Goal: Task Accomplishment & Management: Use online tool/utility

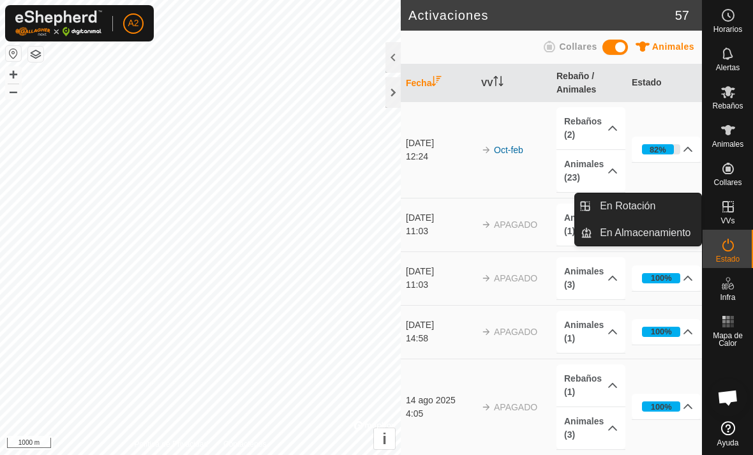
click at [642, 205] on span "En Rotación" at bounding box center [626, 205] width 55 height 15
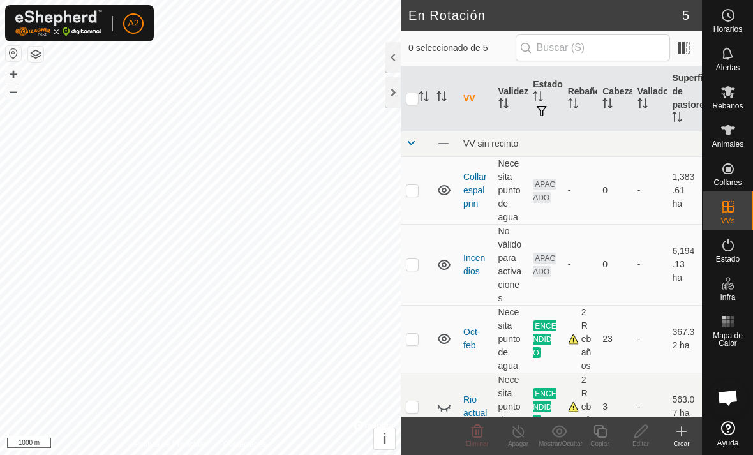
click at [677, 439] on div "Crear" at bounding box center [681, 444] width 41 height 10
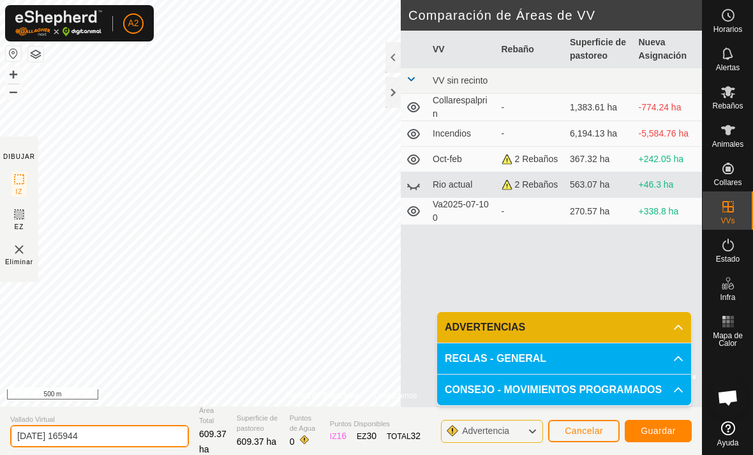
click at [108, 438] on input "[DATE] 165944" at bounding box center [99, 436] width 179 height 22
type input "2"
type input "N"
type input "Becerros"
click at [659, 433] on span "Guardar" at bounding box center [657, 430] width 35 height 10
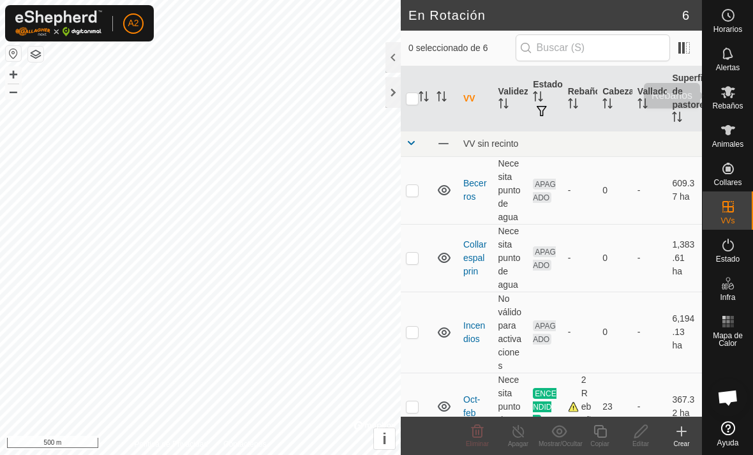
click at [728, 99] on icon at bounding box center [727, 91] width 15 height 15
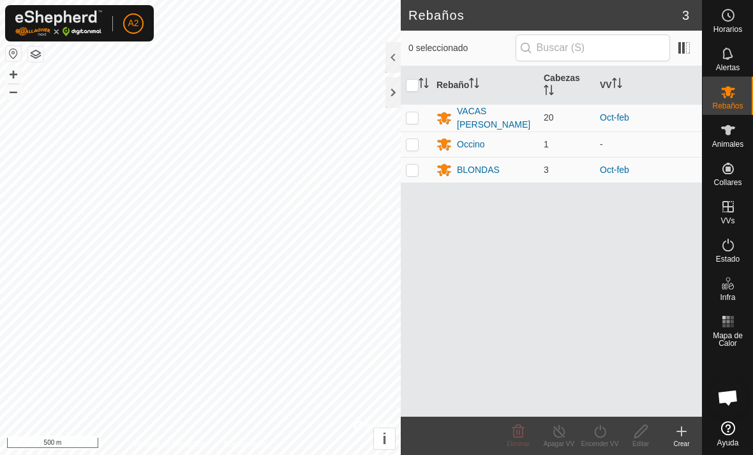
click at [477, 129] on div "VACAS [PERSON_NAME]" at bounding box center [495, 118] width 77 height 27
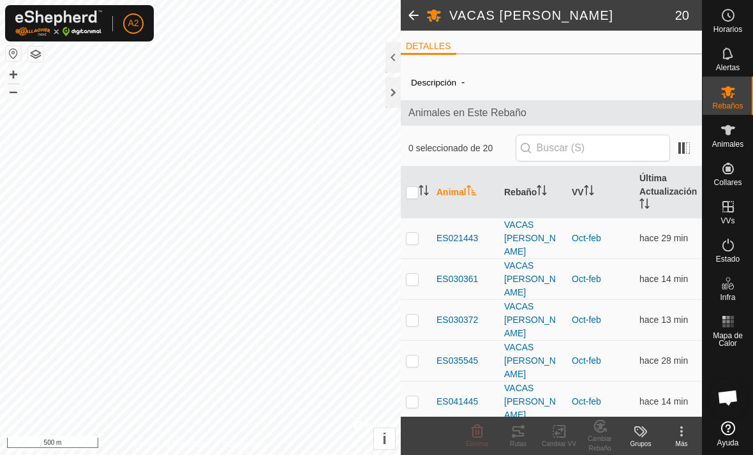
click at [415, 233] on p-checkbox at bounding box center [412, 238] width 13 height 10
checkbox input "true"
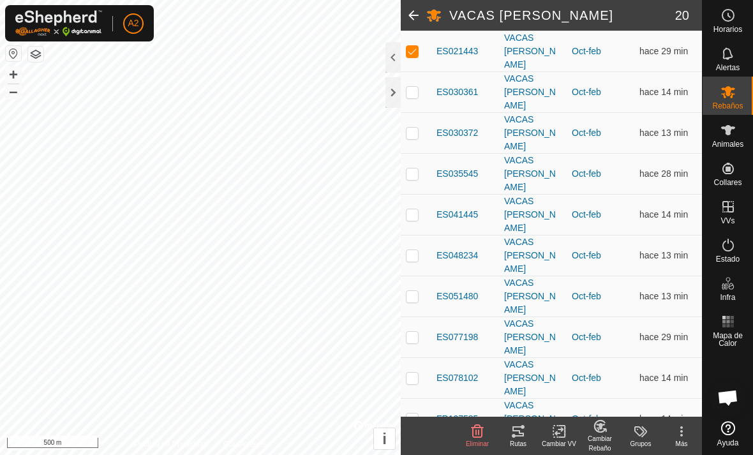
scroll to position [188, 0]
click at [415, 290] on p-checkbox at bounding box center [412, 295] width 13 height 10
checkbox input "true"
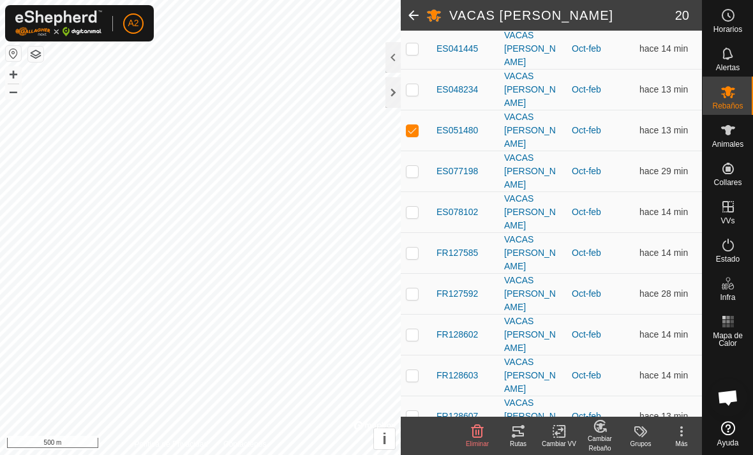
scroll to position [352, 0]
click at [413, 452] on p-checkbox at bounding box center [412, 457] width 13 height 10
checkbox input "true"
click at [555, 435] on icon at bounding box center [559, 430] width 16 height 15
click at [598, 373] on span "Elegir VV..." at bounding box center [592, 374] width 50 height 15
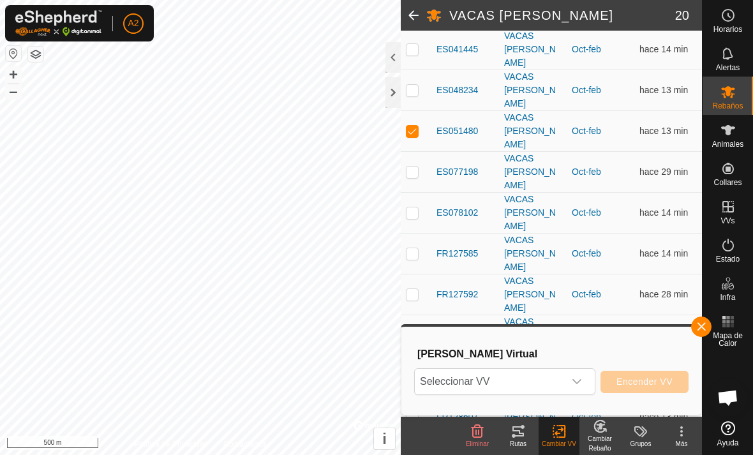
click at [548, 377] on span "Seleccionar VV" at bounding box center [489, 382] width 149 height 26
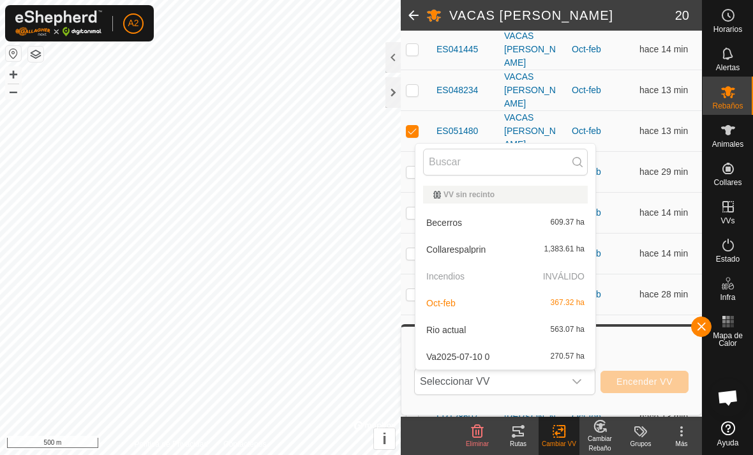
click at [561, 226] on span "609.37 ha" at bounding box center [567, 222] width 34 height 9
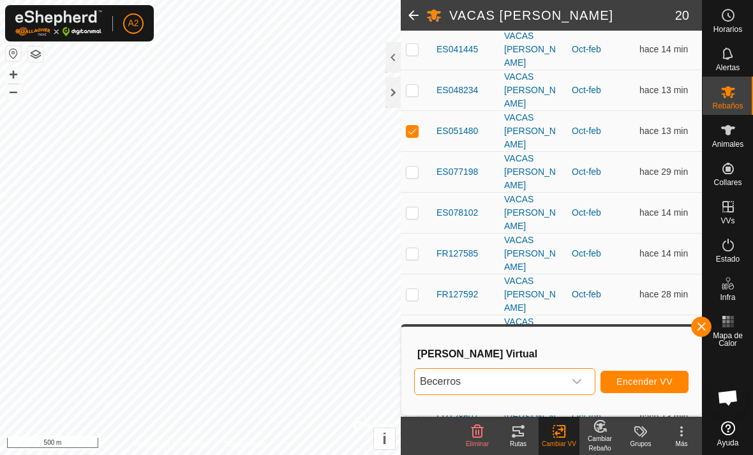
click at [657, 380] on span "Encender VV" at bounding box center [644, 381] width 56 height 10
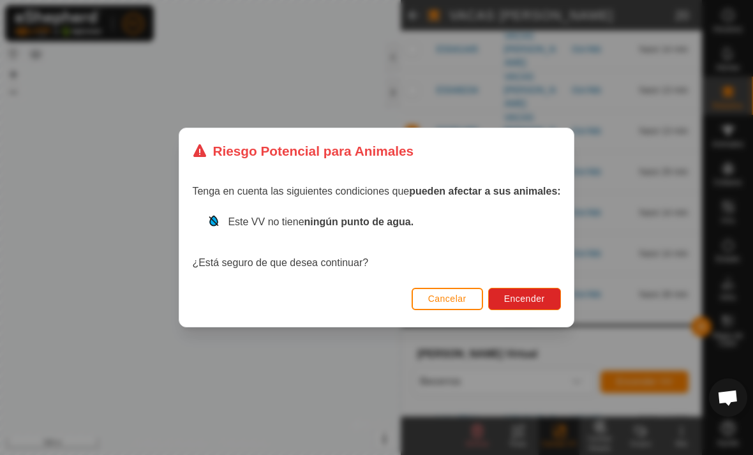
click at [539, 303] on span "Encender" at bounding box center [524, 298] width 41 height 10
